Goal: Communication & Community: Answer question/provide support

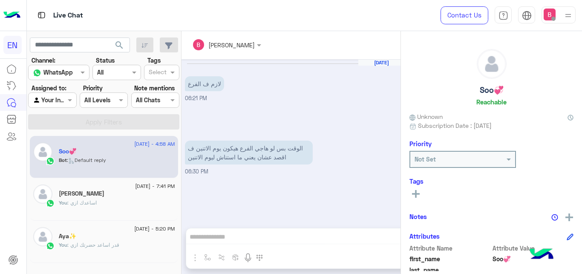
scroll to position [273, 0]
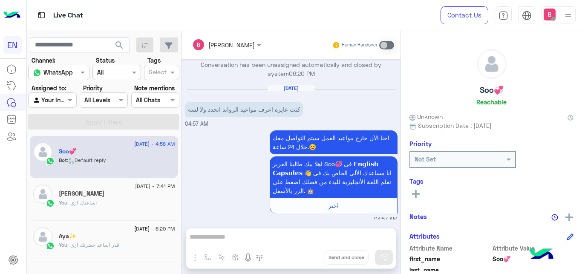
click at [268, 235] on div "Bassant Ayman Human Handover Aug 2, 2025 لازم ف الفرع 06:21 PM فيه مشكله مع حضر…" at bounding box center [290, 154] width 219 height 246
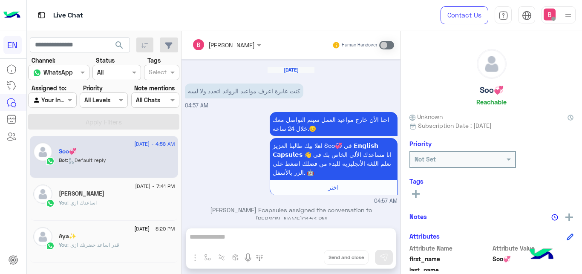
click at [296, 236] on div "Bassant Ayman Human Handover Aug 2, 2025 لازم ف الفرع 06:21 PM فيه مشكله مع حضر…" at bounding box center [290, 154] width 219 height 246
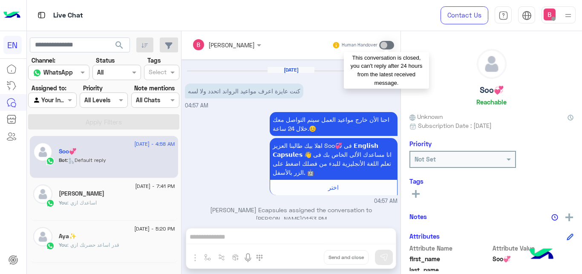
click at [389, 46] on span at bounding box center [386, 45] width 15 height 9
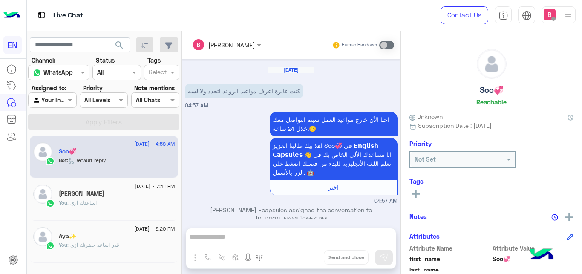
click at [99, 204] on div "You : اساعدك ازي" at bounding box center [117, 206] width 116 height 15
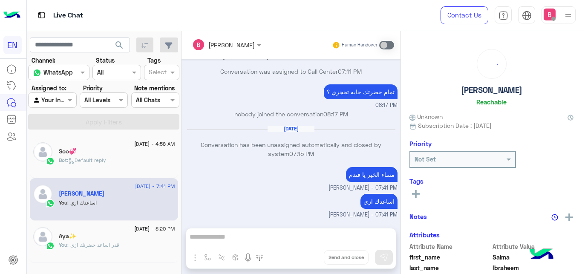
scroll to position [110, 0]
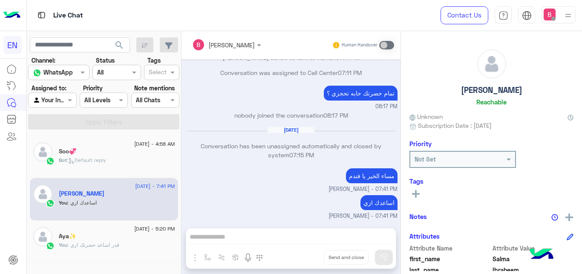
click at [48, 99] on input "text" at bounding box center [43, 100] width 20 height 9
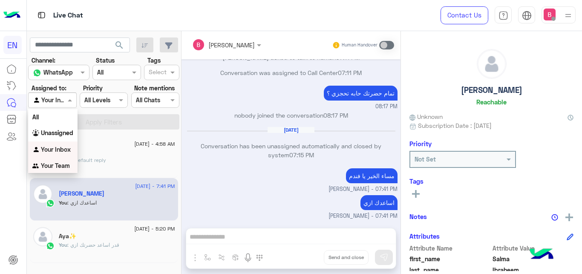
click at [55, 164] on b "Your Team" at bounding box center [55, 165] width 29 height 7
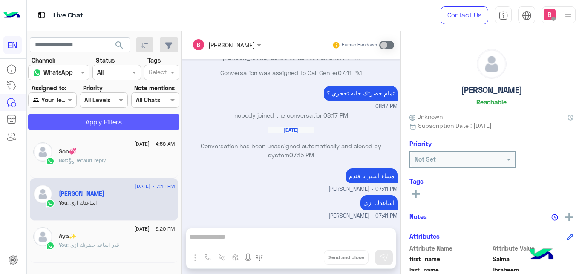
click at [80, 127] on button "Apply Filters" at bounding box center [103, 121] width 151 height 15
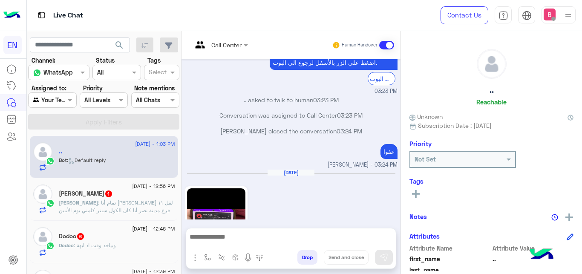
scroll to position [259, 0]
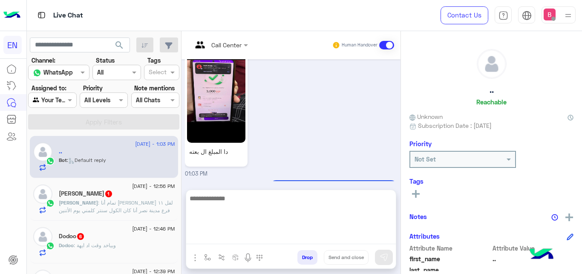
click at [244, 237] on textarea at bounding box center [291, 218] width 210 height 51
type textarea "*"
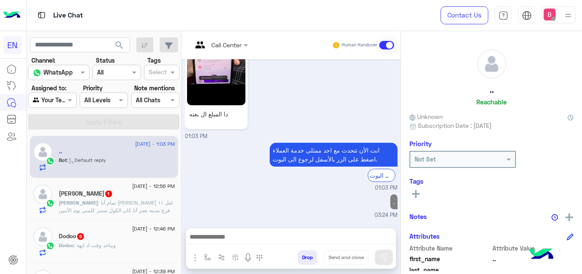
scroll to position [287, 0]
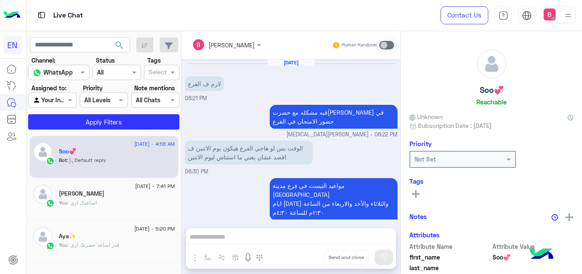
scroll to position [291, 0]
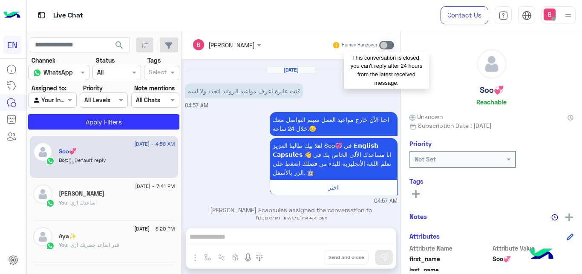
click at [391, 41] on span at bounding box center [386, 45] width 15 height 9
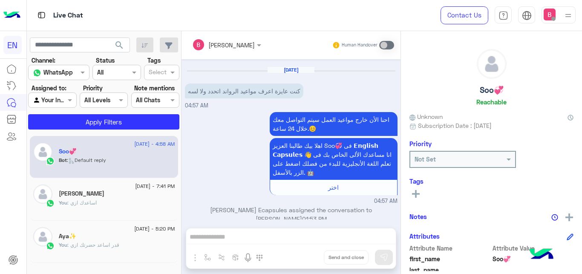
click at [72, 197] on h5 "[PERSON_NAME]" at bounding box center [82, 193] width 46 height 7
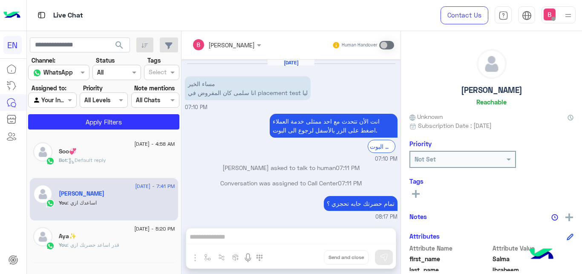
scroll to position [110, 0]
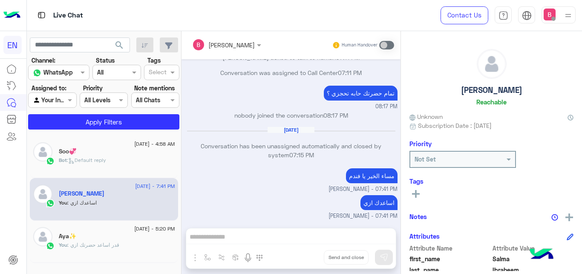
click at [52, 105] on div "Your Inbox" at bounding box center [49, 100] width 32 height 10
click at [52, 103] on input "text" at bounding box center [43, 100] width 20 height 9
click at [54, 99] on div at bounding box center [52, 100] width 47 height 10
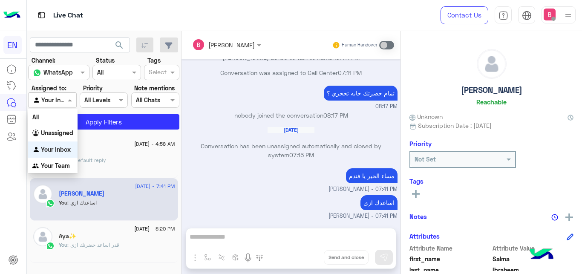
click at [49, 152] on b "Your Inbox" at bounding box center [56, 149] width 30 height 7
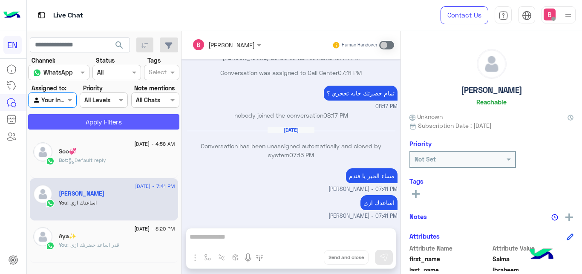
click at [62, 127] on button "Apply Filters" at bounding box center [103, 121] width 151 height 15
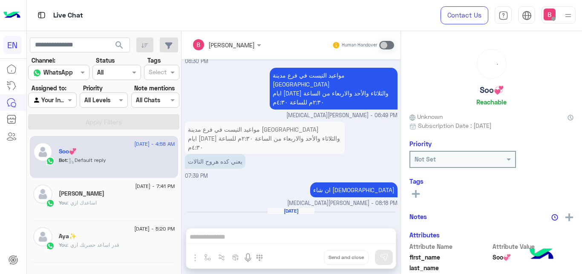
scroll to position [291, 0]
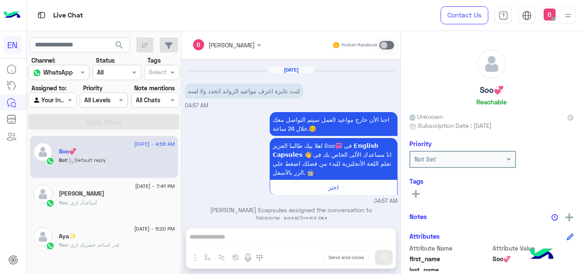
click at [237, 239] on div "Bassant Ayman Human Handover Aug 2, 2025 لازم ف الفرع 06:21 PM فيه مشكله مع حضر…" at bounding box center [290, 154] width 219 height 246
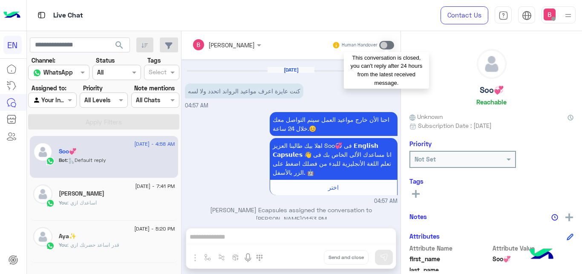
click at [388, 44] on span at bounding box center [386, 45] width 15 height 9
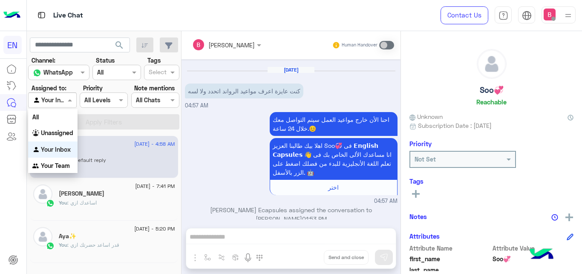
click at [60, 98] on div at bounding box center [52, 100] width 47 height 10
click at [55, 149] on b "Your Inbox" at bounding box center [56, 149] width 30 height 7
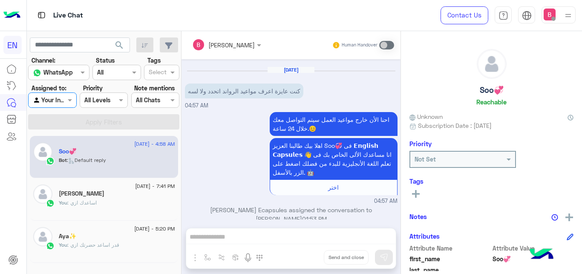
click at [62, 102] on div at bounding box center [52, 100] width 47 height 10
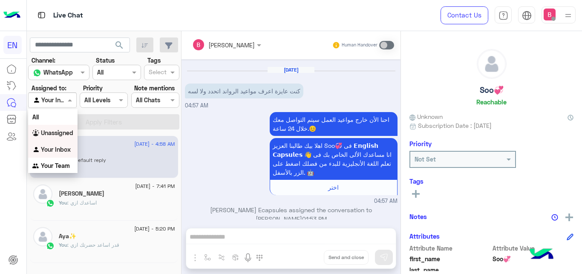
click at [47, 136] on b "Unassigned" at bounding box center [57, 132] width 32 height 7
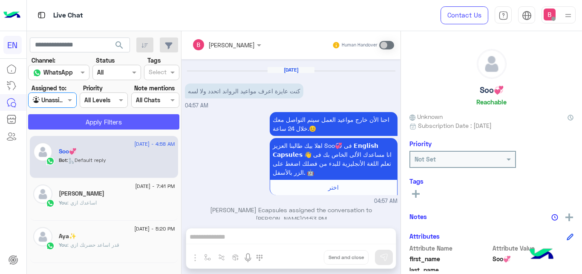
click at [61, 120] on button "Apply Filters" at bounding box center [103, 121] width 151 height 15
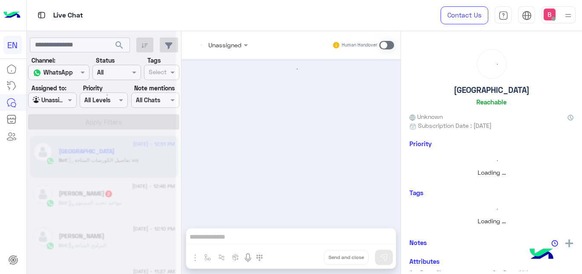
scroll to position [185, 0]
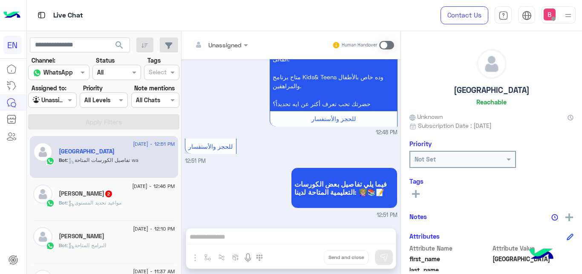
click at [390, 46] on span at bounding box center [386, 45] width 15 height 9
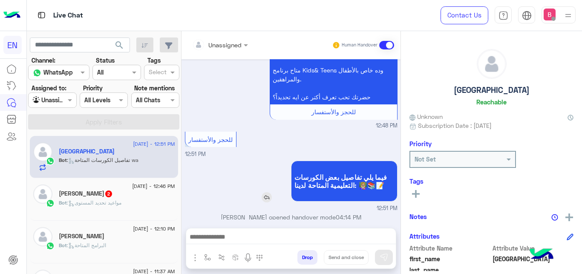
scroll to position [201, 0]
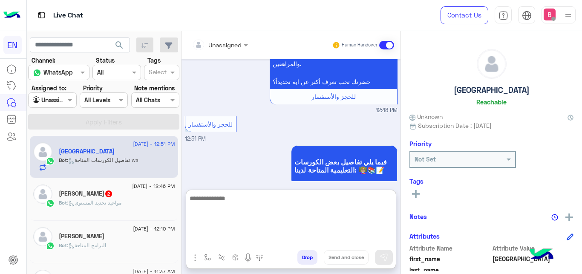
click at [248, 241] on textarea at bounding box center [291, 218] width 210 height 51
type textarea "*"
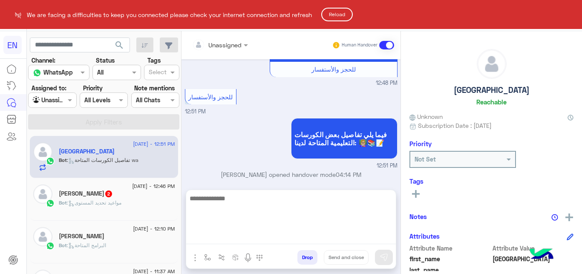
scroll to position [228, 0]
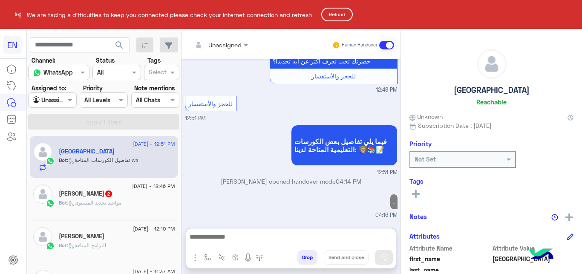
click at [341, 11] on button "Reload" at bounding box center [337, 15] width 32 height 14
click at [339, 13] on button "Reload" at bounding box center [337, 15] width 32 height 14
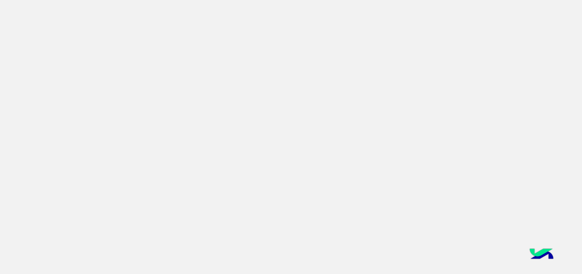
click at [285, 164] on app-root at bounding box center [291, 137] width 582 height 274
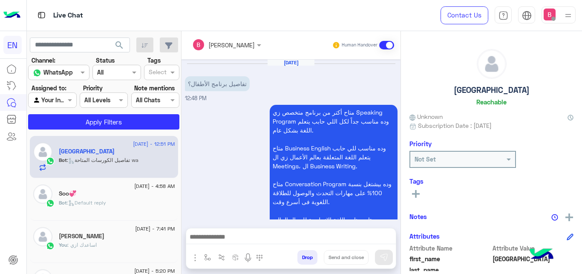
scroll to position [201, 0]
